Goal: Task Accomplishment & Management: Complete application form

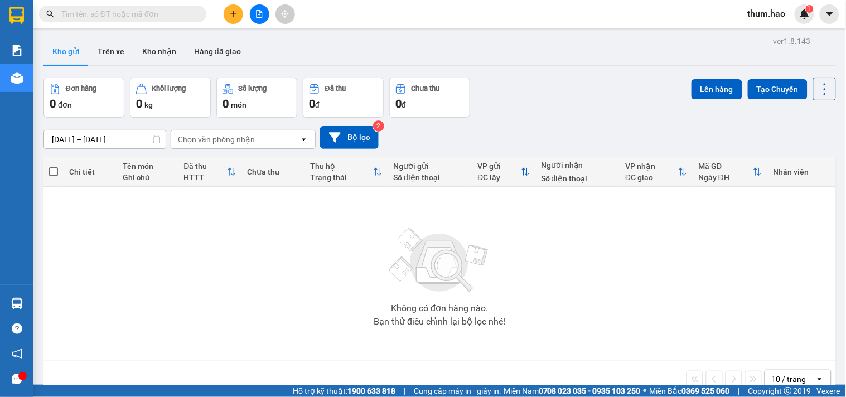
click at [168, 18] on input "text" at bounding box center [127, 14] width 132 height 12
click at [236, 20] on button at bounding box center [234, 14] width 20 height 20
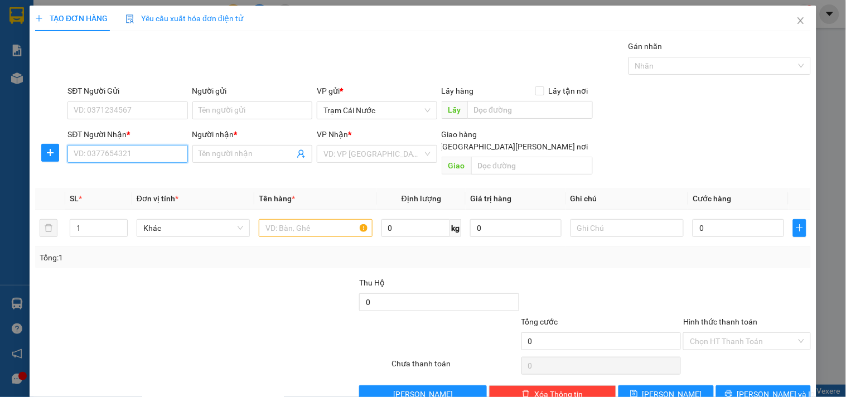
click at [91, 148] on input "SĐT Người Nhận *" at bounding box center [128, 154] width 120 height 18
drag, startPoint x: 90, startPoint y: 179, endPoint x: 97, endPoint y: 170, distance: 11.5
click at [90, 179] on div "0961664730 - TÀI" at bounding box center [126, 176] width 105 height 12
type input "0961664730"
type input "TÀI"
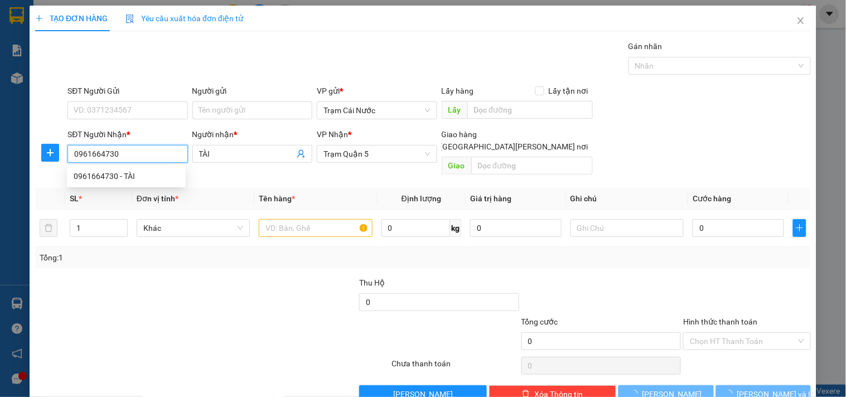
type input "60.000"
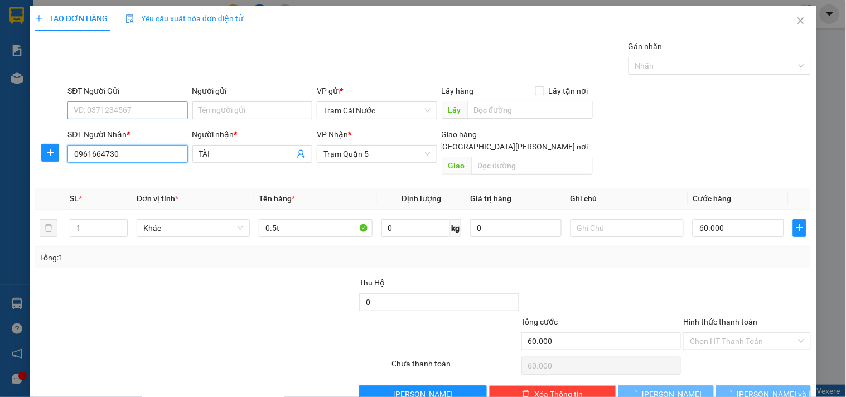
type input "0961664730"
click at [126, 108] on input "SĐT Người Gửi" at bounding box center [128, 111] width 120 height 18
click at [128, 124] on div "0918536322 - NGUYỆN" at bounding box center [126, 133] width 119 height 18
type input "0918536322"
type input "NGUYỆN"
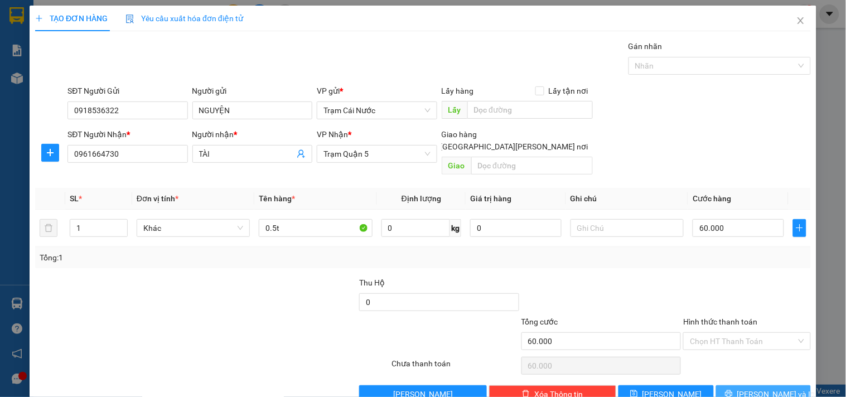
click at [742, 386] on button "[PERSON_NAME] và In" at bounding box center [763, 395] width 95 height 18
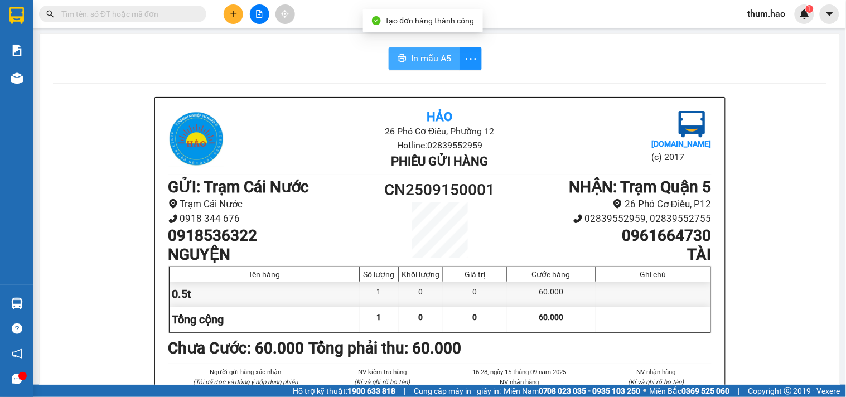
click at [418, 57] on span "In mẫu A5" at bounding box center [431, 58] width 40 height 14
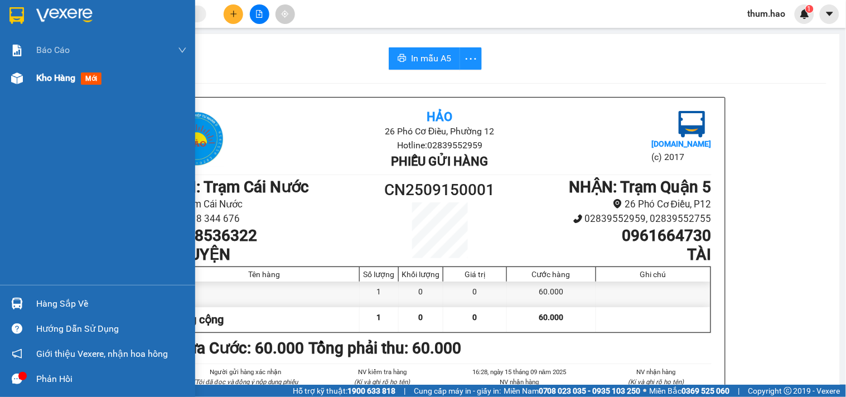
drag, startPoint x: 42, startPoint y: 77, endPoint x: 46, endPoint y: 69, distance: 8.5
click at [42, 77] on span "Kho hàng" at bounding box center [55, 78] width 39 height 11
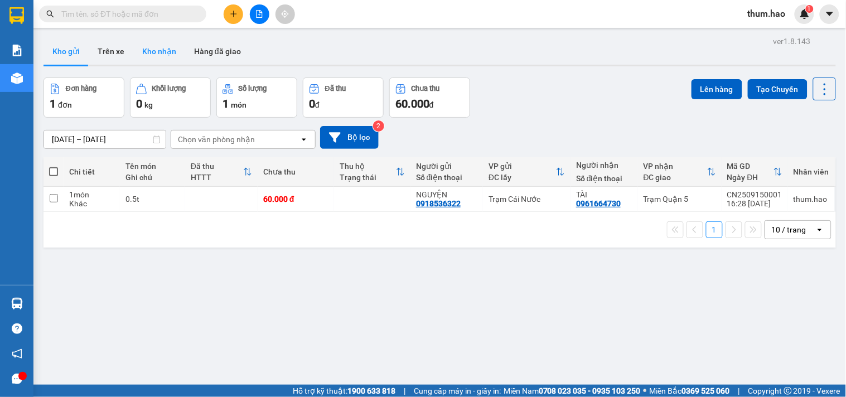
click at [136, 46] on button "Kho nhận" at bounding box center [159, 51] width 52 height 27
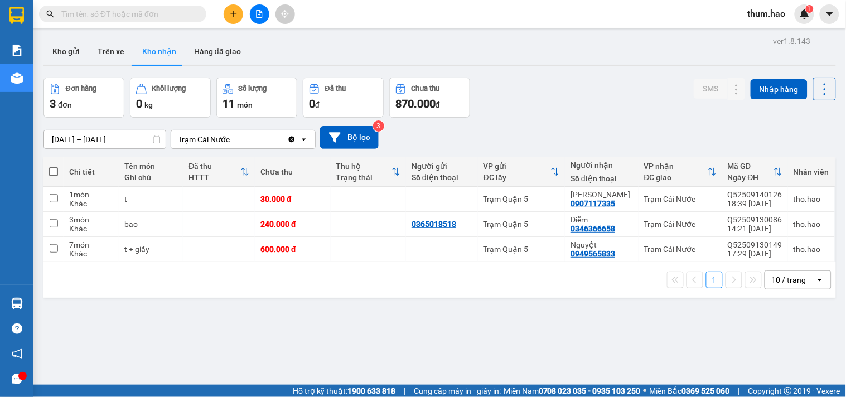
click at [59, 137] on input "[DATE] – [DATE]" at bounding box center [105, 140] width 122 height 18
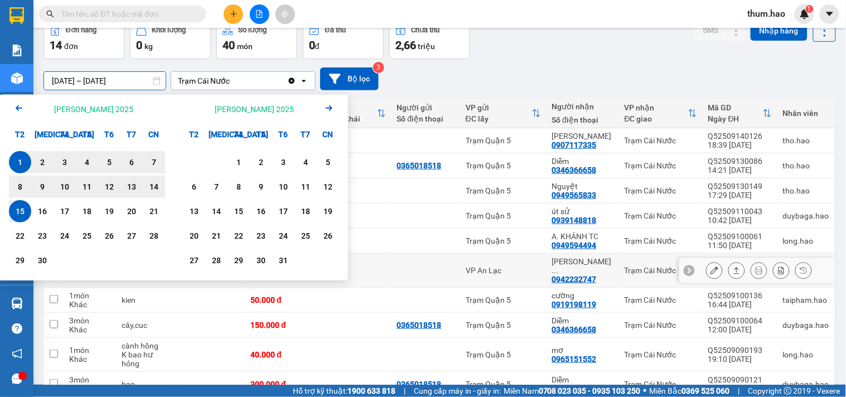
scroll to position [108, 0]
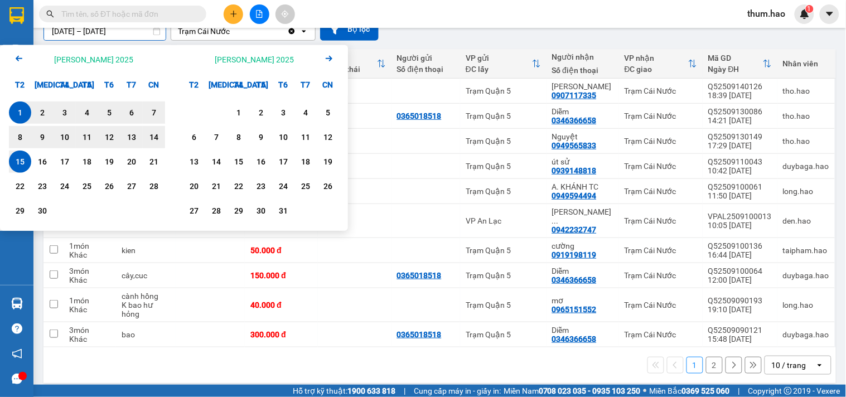
click at [510, 34] on div "[DATE] – [DATE] Press the down arrow key to interact with the calendar and sele…" at bounding box center [440, 29] width 793 height 23
type input "[DATE] – [DATE]"
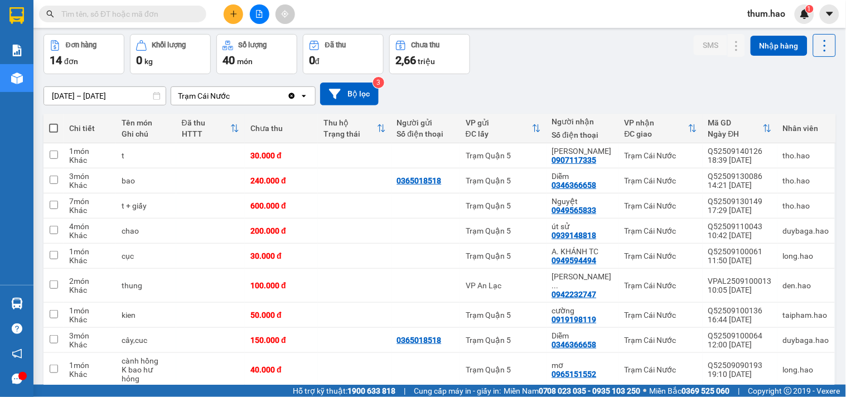
scroll to position [0, 0]
